Goal: Task Accomplishment & Management: Complete application form

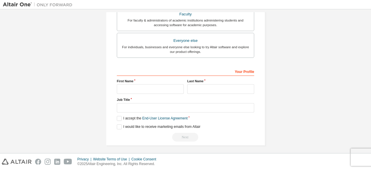
scroll to position [168, 0]
click at [145, 85] on input "text" at bounding box center [150, 88] width 67 height 10
type input "*****"
click at [198, 86] on input "text" at bounding box center [220, 88] width 67 height 10
type input "*****"
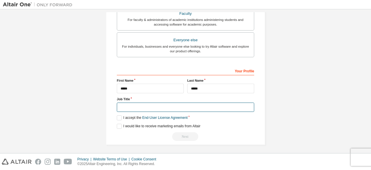
click at [154, 106] on input "text" at bounding box center [185, 107] width 137 height 10
type input "**********"
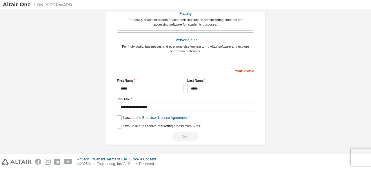
click at [118, 115] on label "I accept the End-User License Agreement" at bounding box center [152, 117] width 71 height 5
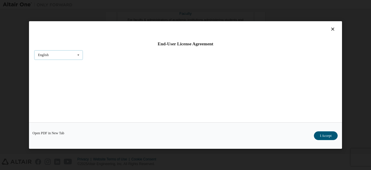
click at [77, 59] on icon at bounding box center [78, 54] width 7 height 9
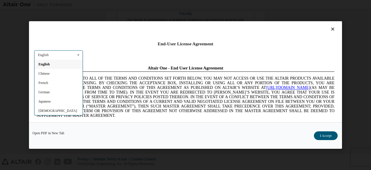
scroll to position [0, 0]
click at [76, 56] on icon at bounding box center [78, 54] width 7 height 9
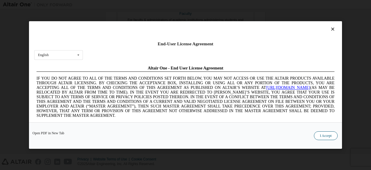
click at [324, 136] on button "I Accept" at bounding box center [326, 135] width 24 height 9
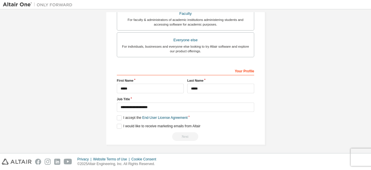
click at [185, 133] on div "Next" at bounding box center [185, 136] width 137 height 9
click at [179, 70] on div "Your Profile" at bounding box center [185, 70] width 137 height 9
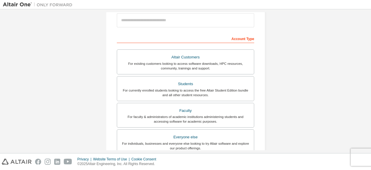
scroll to position [42, 0]
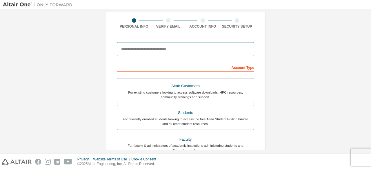
click at [168, 48] on input "email" at bounding box center [185, 49] width 137 height 14
type input "**********"
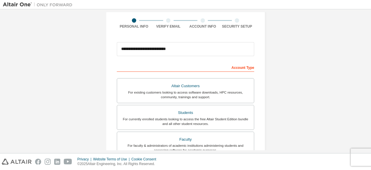
click at [199, 62] on form "**********" at bounding box center [185, 152] width 137 height 227
click at [229, 72] on div "**********" at bounding box center [185, 164] width 137 height 204
click at [232, 68] on div "Account Type" at bounding box center [185, 66] width 137 height 9
click at [221, 67] on div "Account Type" at bounding box center [185, 66] width 137 height 9
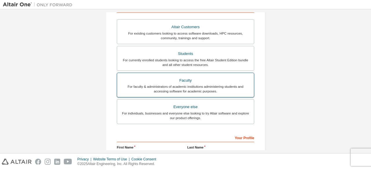
scroll to position [100, 0]
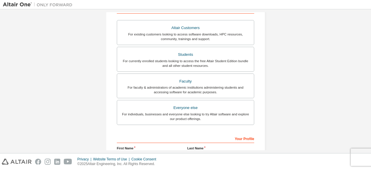
click at [192, 139] on div "Your Profile" at bounding box center [185, 137] width 137 height 9
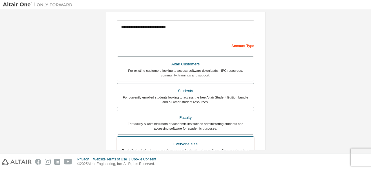
scroll to position [61, 0]
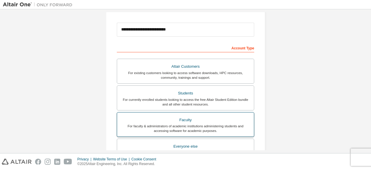
click at [202, 125] on div "For faculty & administrators of academic institutions administering students an…" at bounding box center [186, 127] width 130 height 9
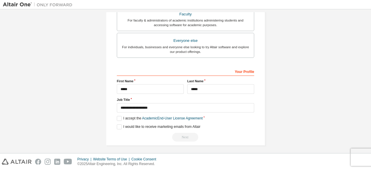
scroll to position [168, 0]
click at [119, 116] on label "I accept the Academic End-User License Agreement" at bounding box center [160, 117] width 86 height 5
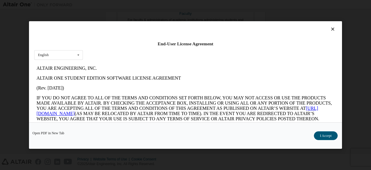
scroll to position [0, 0]
click at [322, 135] on button "I Accept" at bounding box center [326, 135] width 24 height 9
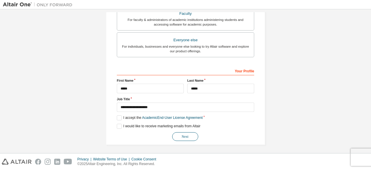
click at [181, 135] on button "Next" at bounding box center [185, 136] width 26 height 9
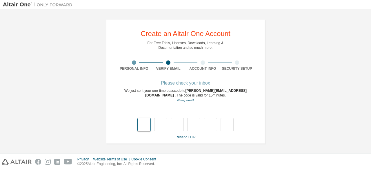
type input "*"
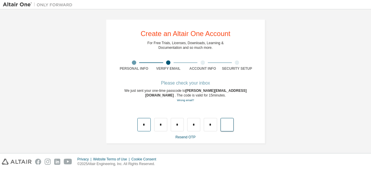
type input "*"
